Goal: Task Accomplishment & Management: Manage account settings

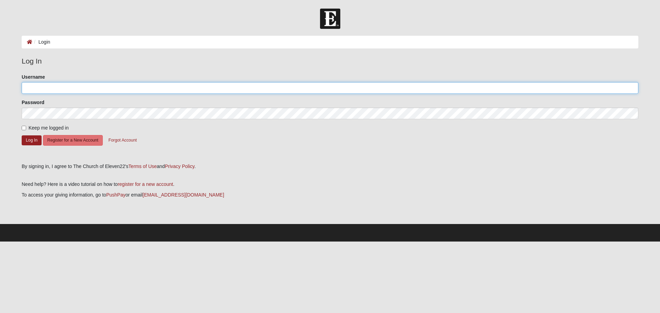
click at [41, 88] on input "Username" at bounding box center [330, 88] width 616 height 12
type input "belden529"
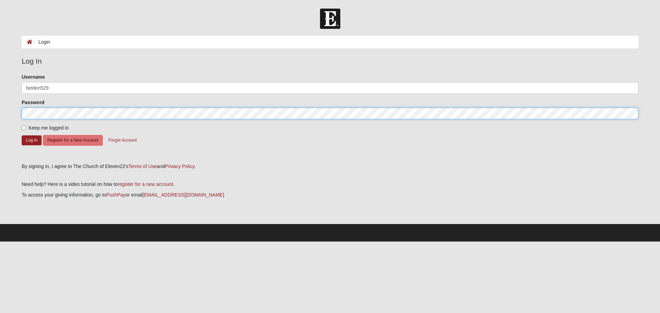
click at [22, 135] on button "Log In" at bounding box center [32, 140] width 20 height 10
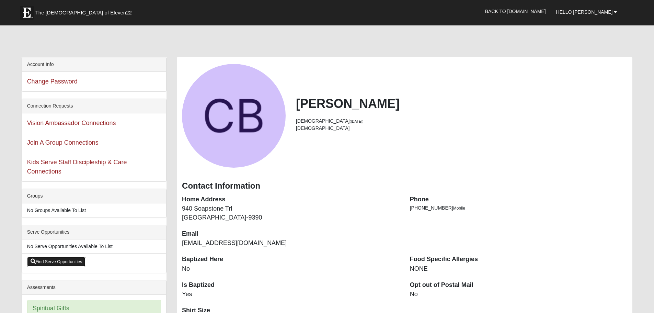
click at [60, 261] on link "Find Serve Opportunities" at bounding box center [56, 262] width 59 height 10
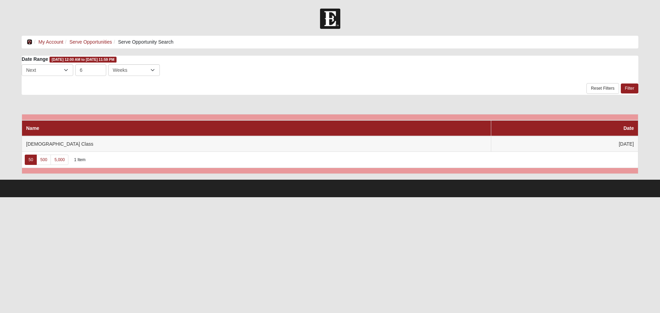
click at [27, 43] on icon at bounding box center [29, 42] width 5 height 5
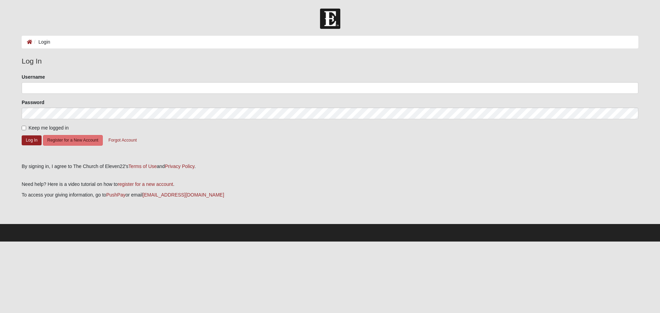
click at [326, 28] on img at bounding box center [330, 19] width 20 height 20
click at [326, 23] on img at bounding box center [330, 19] width 20 height 20
